Goal: Task Accomplishment & Management: Use online tool/utility

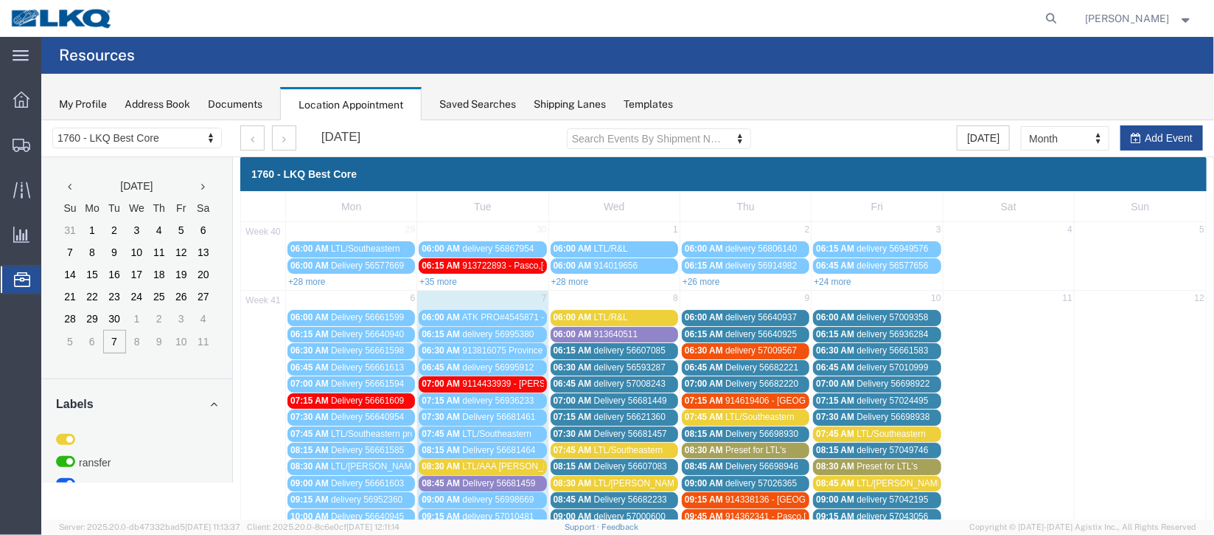
scroll to position [331, 0]
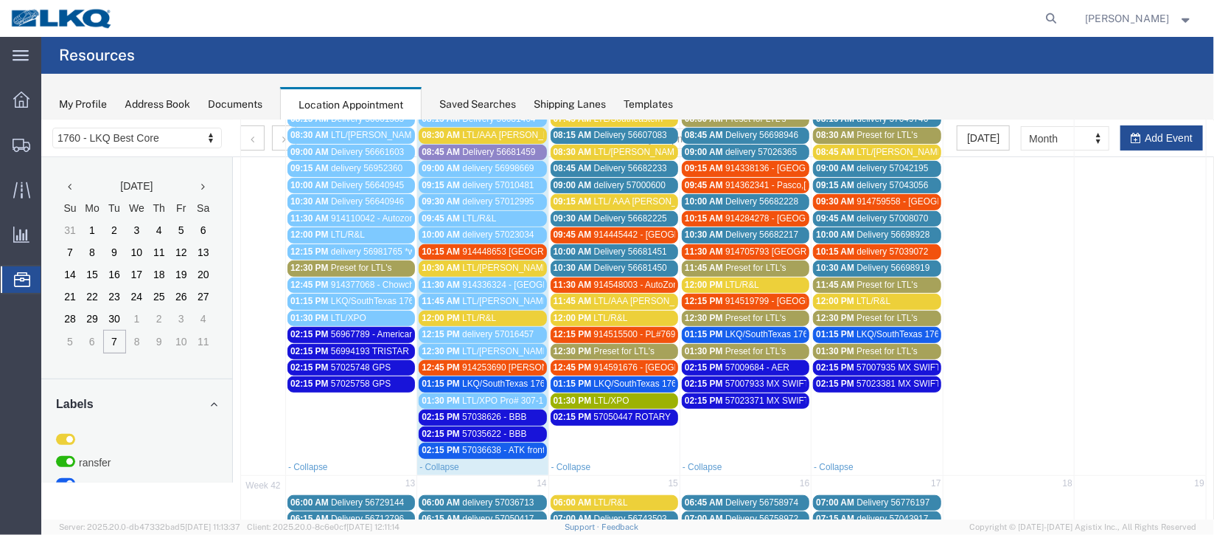
click at [494, 246] on span "914448653 [GEOGRAPHIC_DATA], [GEOGRAPHIC_DATA] Trucks for You" at bounding box center [608, 251] width 292 height 10
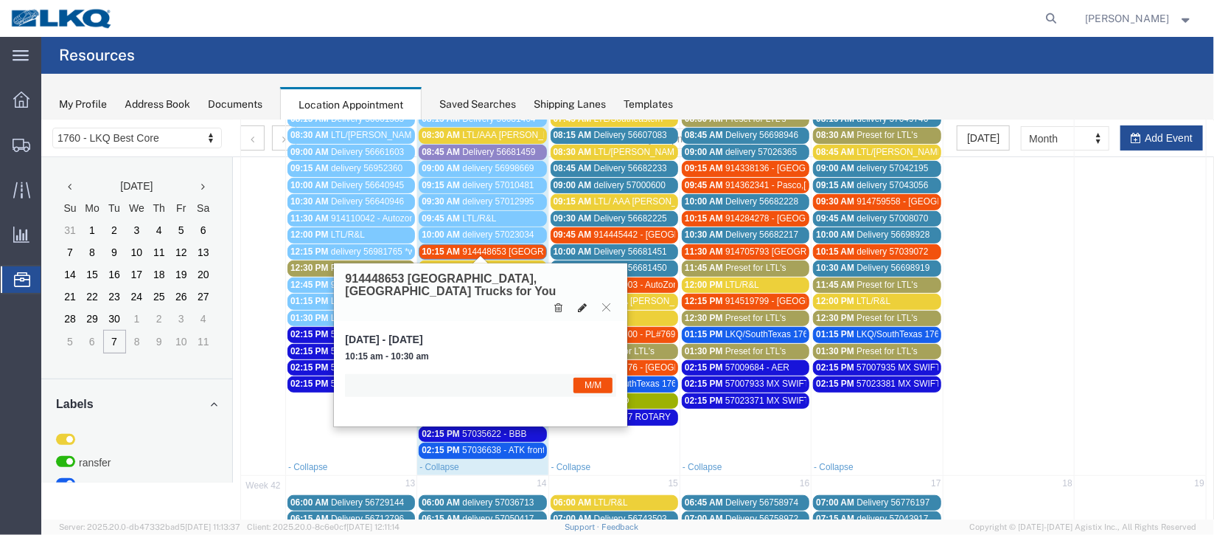
click at [584, 302] on icon at bounding box center [581, 307] width 9 height 10
select select "1"
select select "24"
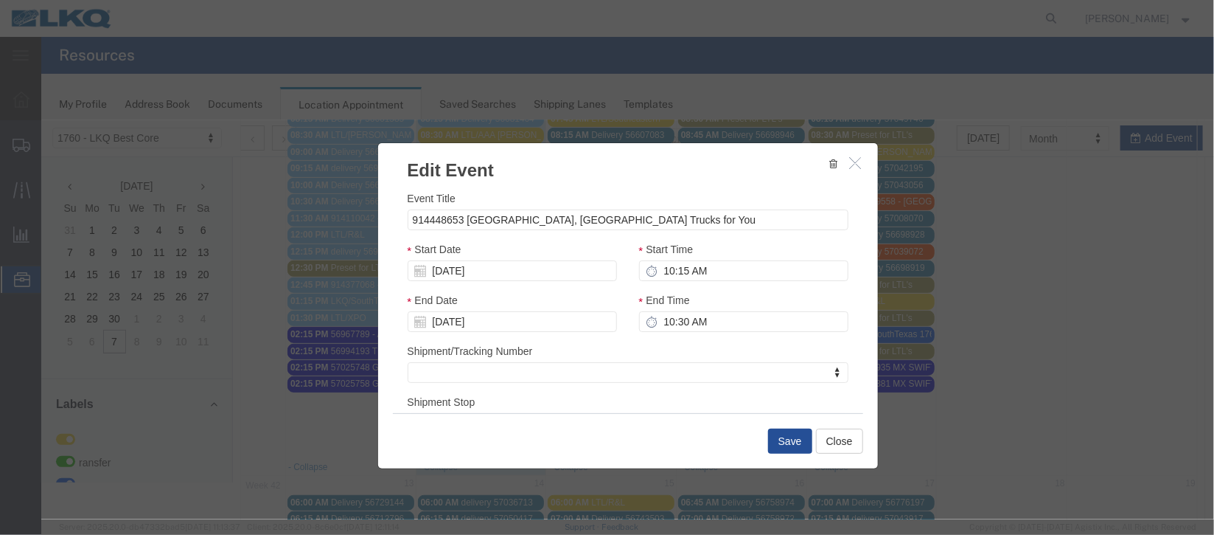
scroll to position [181, 0]
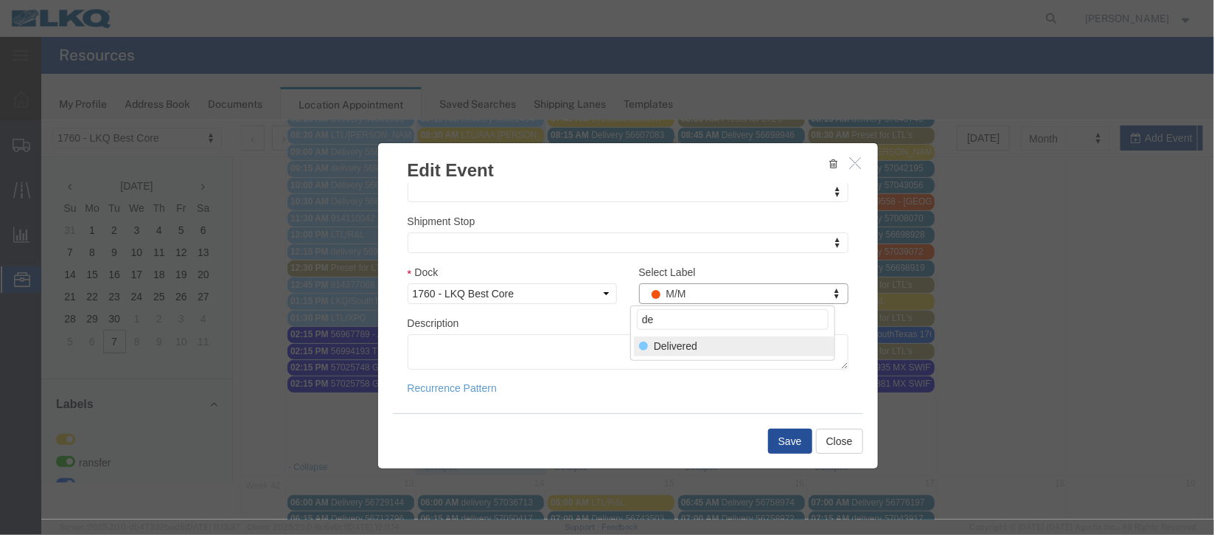
type input "de"
select select "40"
click at [786, 446] on button "Save" at bounding box center [790, 440] width 44 height 25
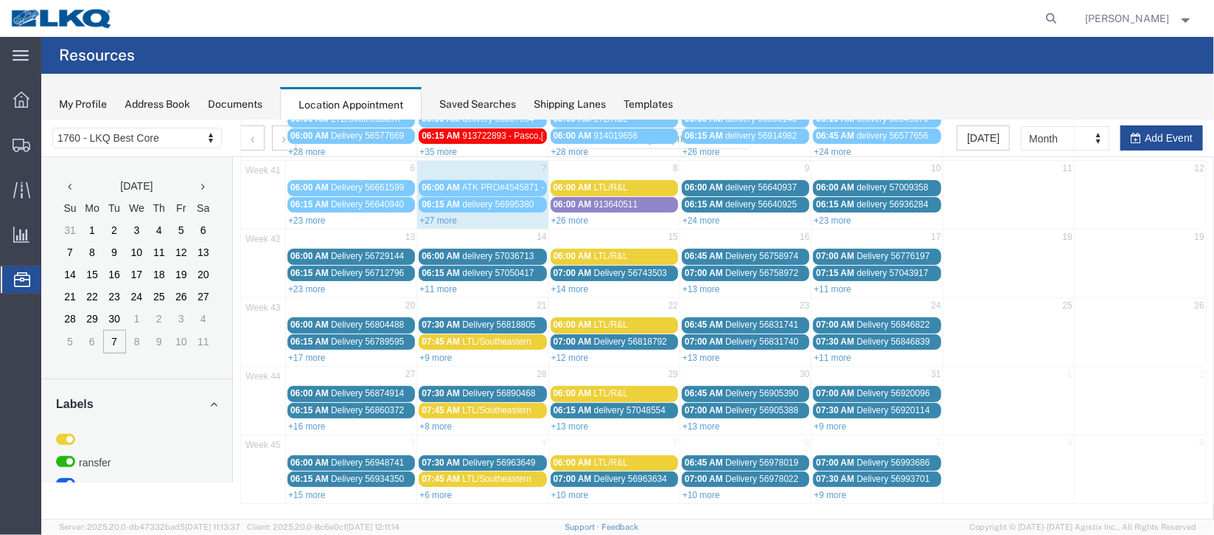
scroll to position [0, 0]
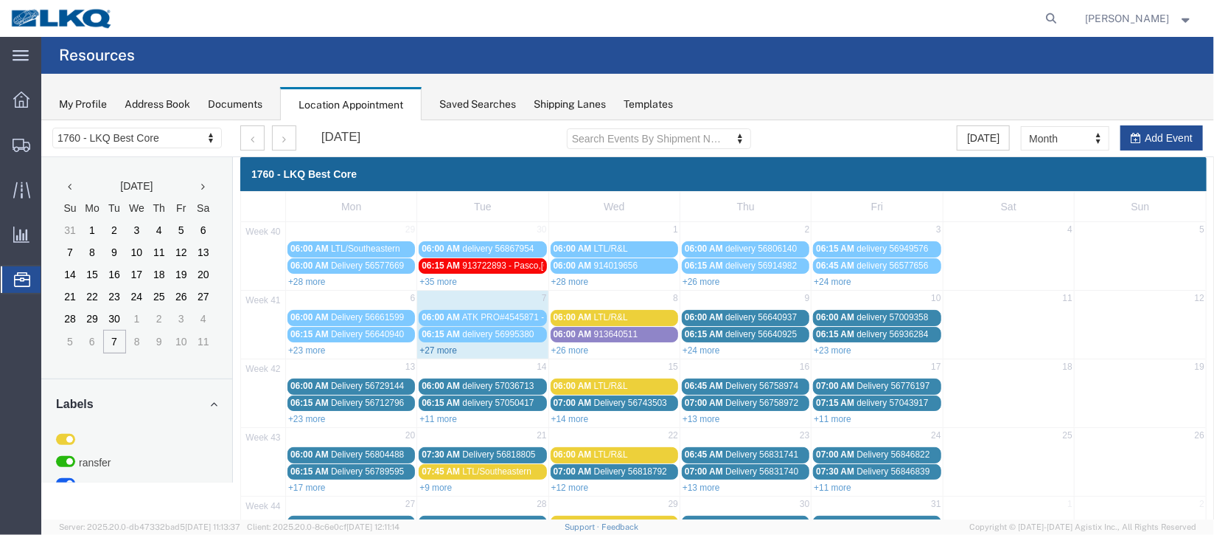
click at [448, 346] on link "+27 more" at bounding box center [438, 349] width 38 height 10
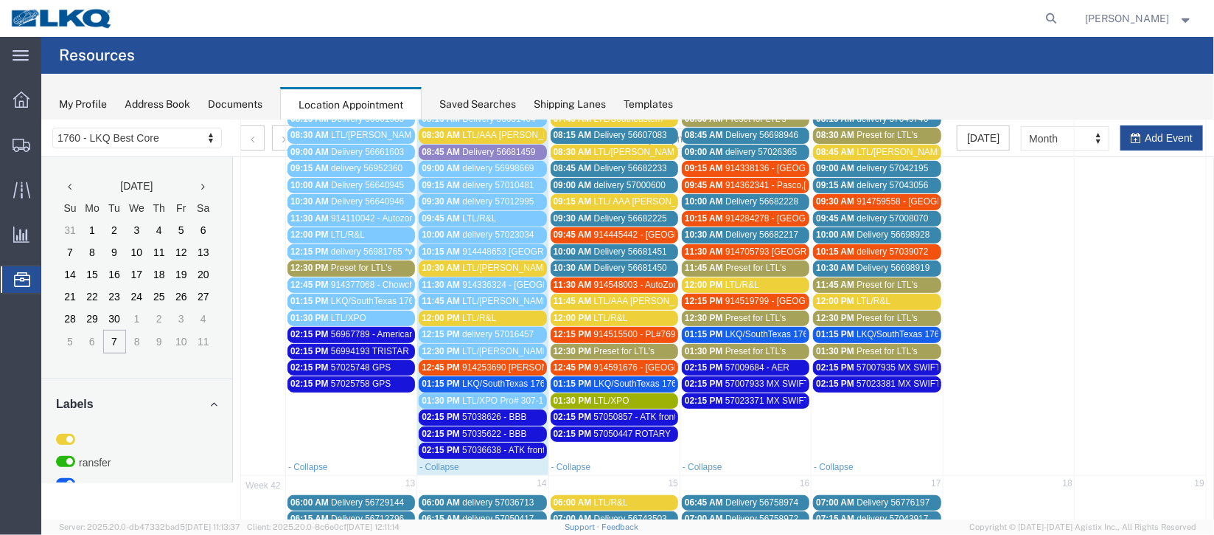
scroll to position [220, 0]
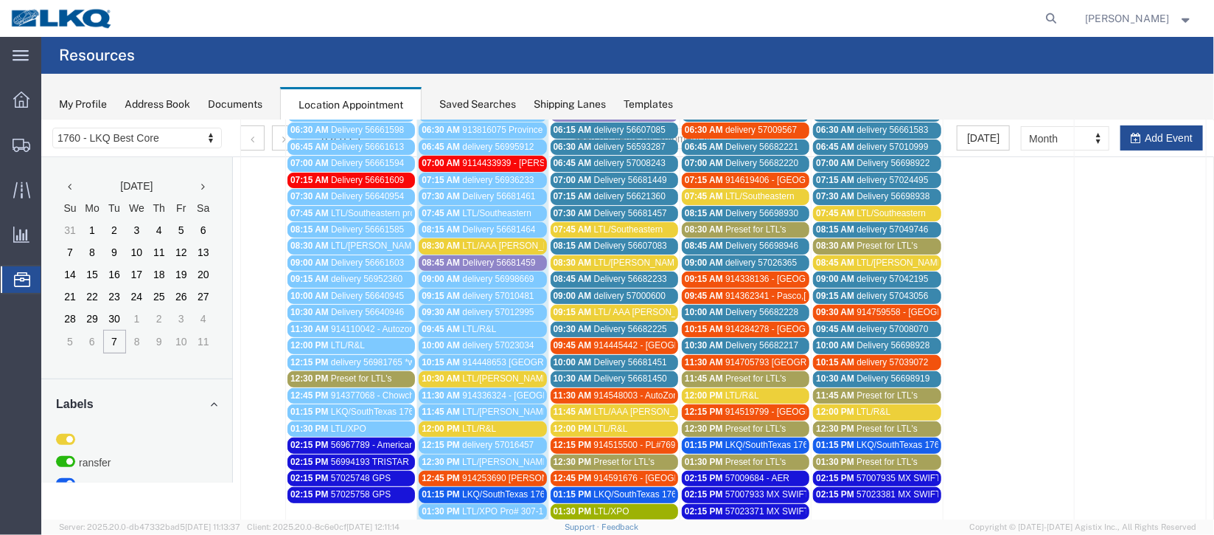
click at [462, 472] on span "914253690 [PERSON_NAME], [GEOGRAPHIC_DATA] [PERSON_NAME]" at bounding box center [606, 477] width 289 height 10
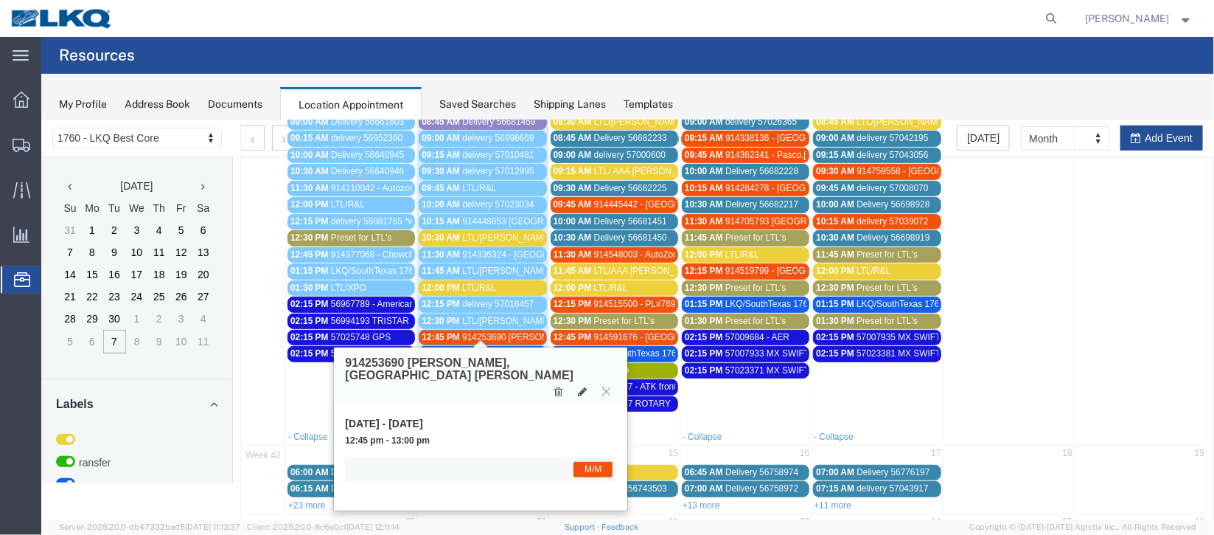
scroll to position [442, 0]
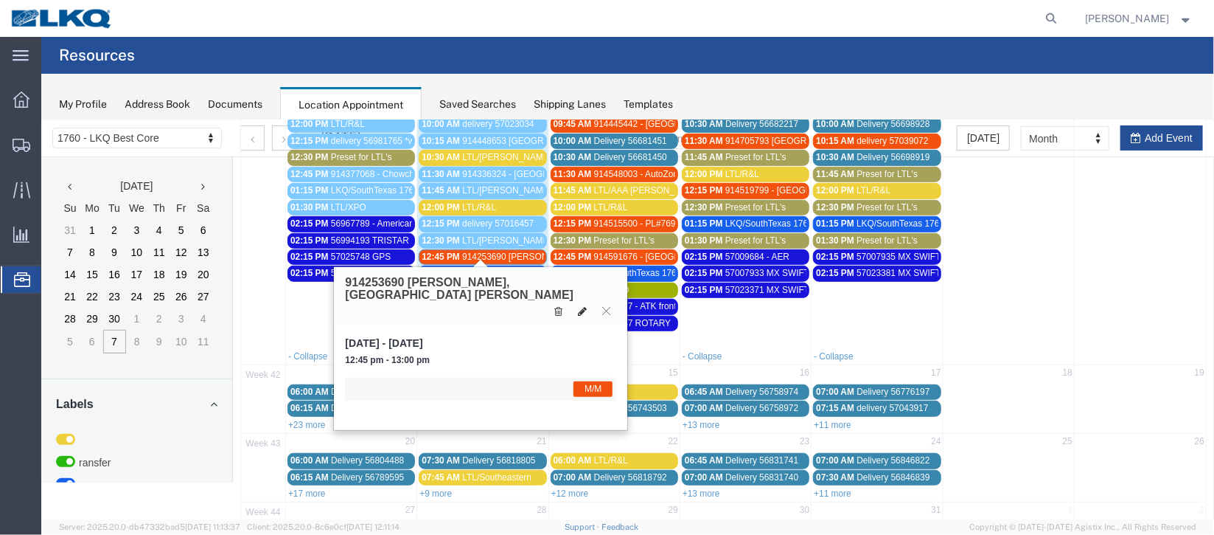
click at [582, 305] on icon at bounding box center [581, 310] width 9 height 10
select select "1"
select select "24"
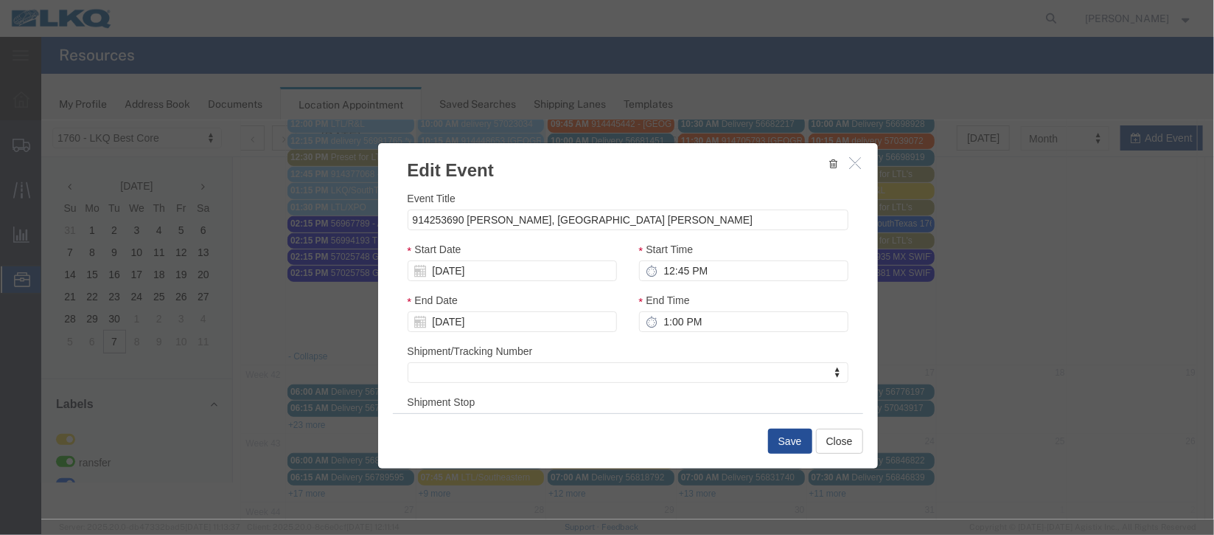
scroll to position [181, 0]
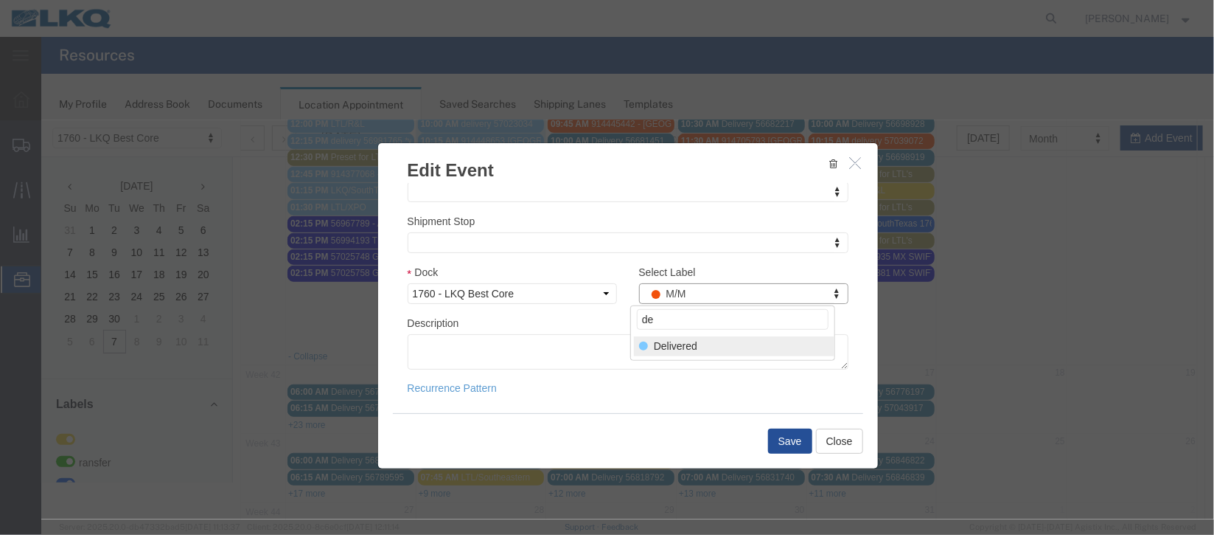
type input "de"
select select "40"
click at [773, 436] on button "Save" at bounding box center [790, 440] width 44 height 25
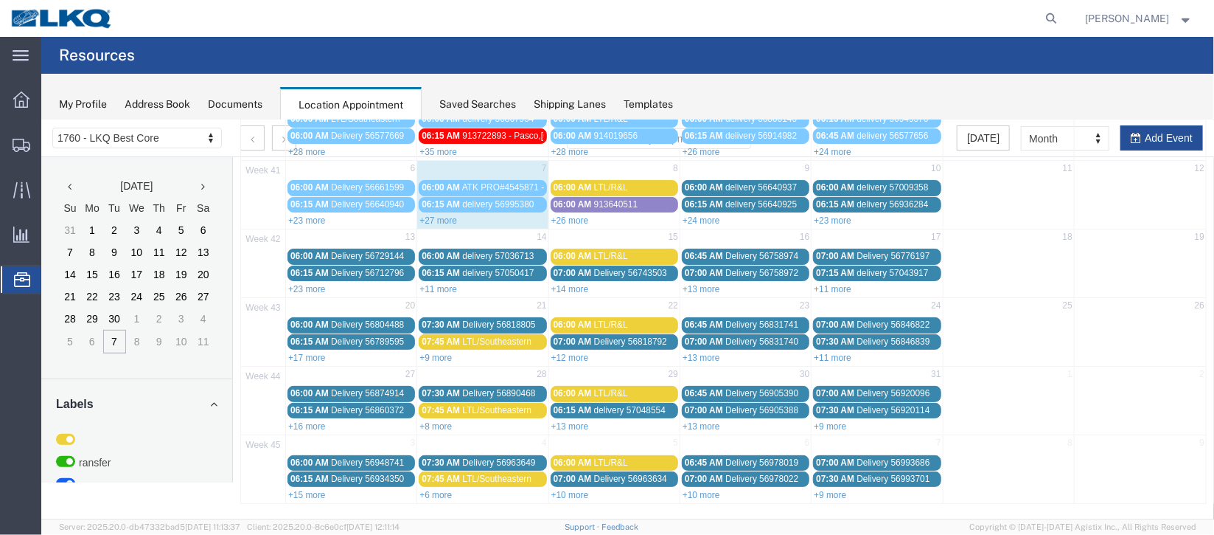
scroll to position [0, 0]
